Goal: Complete application form

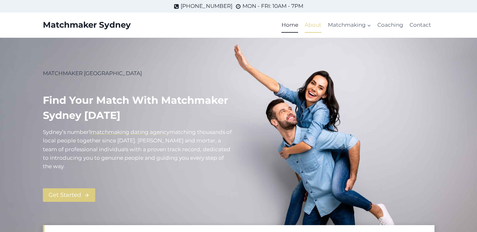
click at [312, 23] on link "About" at bounding box center [312, 25] width 23 height 15
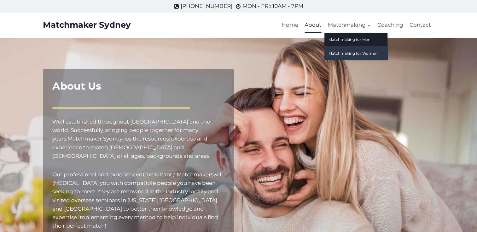
click at [349, 52] on link "Matchmaking for Women" at bounding box center [355, 54] width 63 height 14
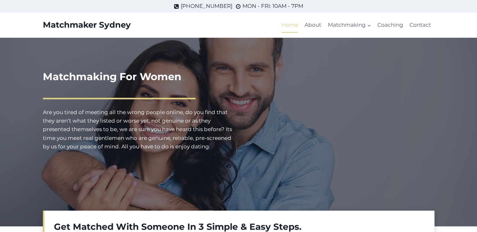
click at [288, 26] on link "Home" at bounding box center [289, 25] width 23 height 15
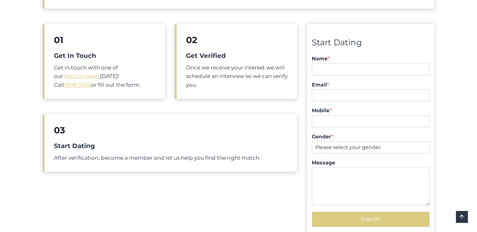
scroll to position [252, 0]
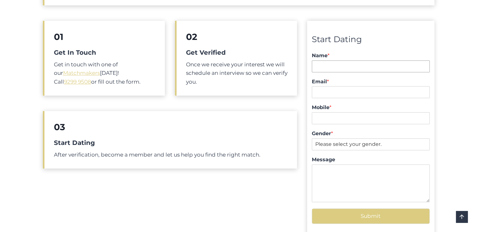
click at [338, 68] on input "Name *" at bounding box center [370, 66] width 117 height 12
type input "b"
type input "Lesley Beaumont"
click at [377, 95] on input "Email *" at bounding box center [370, 92] width 117 height 12
type input "beaumontlesley59@gmail.com"
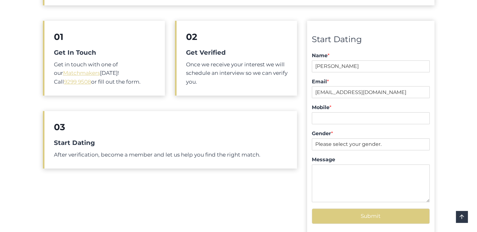
click at [449, 93] on div "Get Matched With Someone In 3 Simple & Easy Steps 01 Get In Touch Get in touch …" at bounding box center [238, 104] width 477 height 295
click at [356, 120] on input "Mobile *" at bounding box center [370, 118] width 117 height 12
type input "0410292666"
click at [345, 146] on select "Please select your gender. Male Female" at bounding box center [370, 145] width 117 height 12
select select "[DEMOGRAPHIC_DATA]"
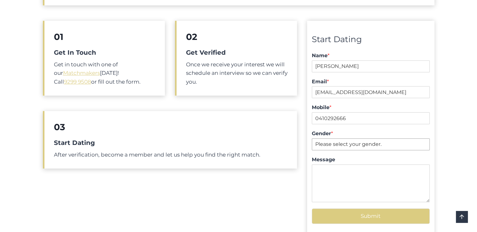
click at [312, 139] on select "Please select your gender. Male Female" at bounding box center [370, 145] width 117 height 12
click at [331, 182] on textarea "Message" at bounding box center [370, 184] width 117 height 38
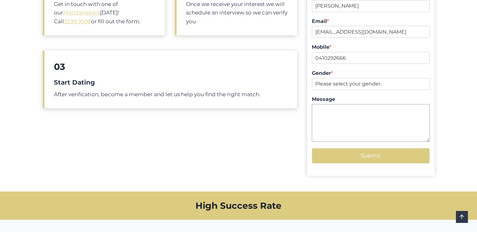
scroll to position [314, 0]
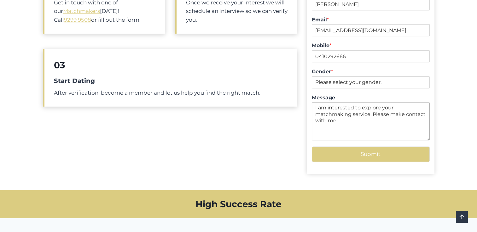
click at [404, 115] on textarea "I am interested to explore your matchmaking service. Please make contact with me" at bounding box center [370, 122] width 117 height 38
click at [423, 117] on textarea "I am interested to explore your matchmaking service. Please contact with me" at bounding box center [370, 122] width 117 height 38
click at [423, 117] on textarea "I am interested to explore your matchmaking service. Please contact me" at bounding box center [370, 122] width 117 height 38
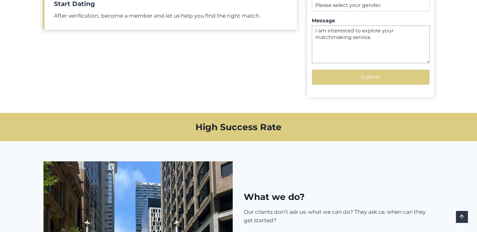
scroll to position [390, 0]
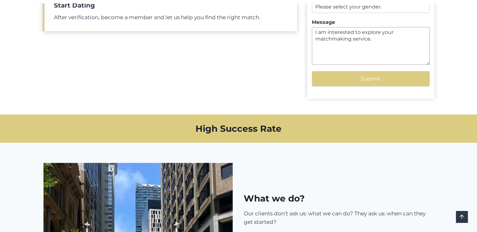
type textarea "I am interested to explore your matchmaking service."
click at [370, 80] on button "Submit" at bounding box center [370, 78] width 117 height 15
